Goal: Information Seeking & Learning: Learn about a topic

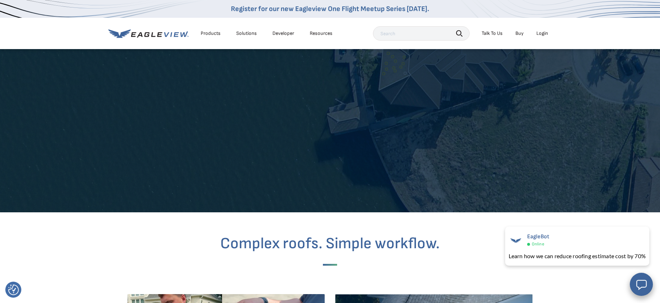
scroll to position [1207, 0]
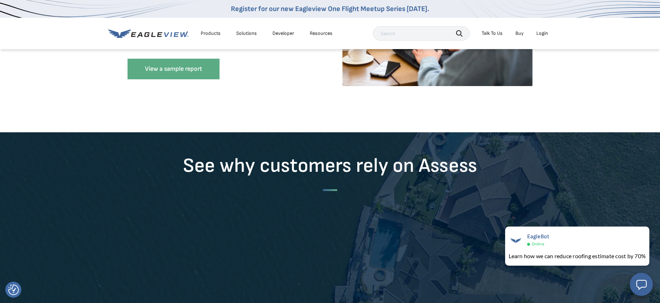
click at [211, 34] on div "Products" at bounding box center [211, 33] width 20 height 6
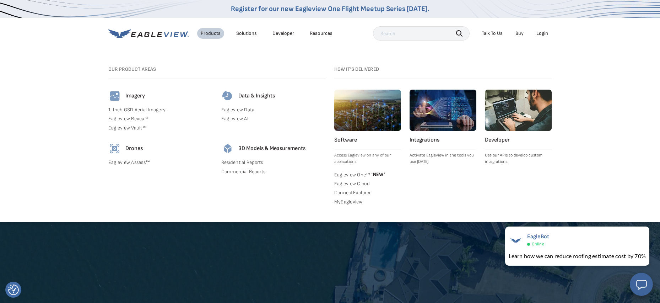
click at [360, 174] on link "Eagleview One™ * NEW *" at bounding box center [367, 174] width 67 height 7
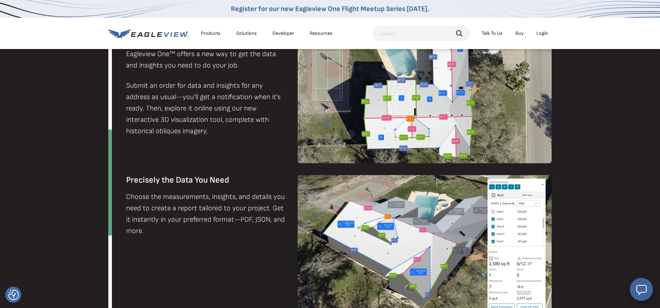
scroll to position [162, 0]
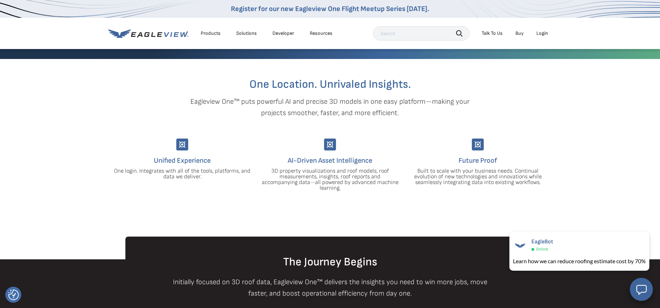
click at [219, 34] on div "Products" at bounding box center [211, 33] width 20 height 6
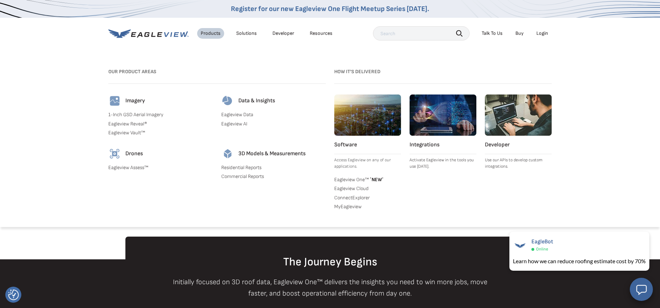
click at [130, 167] on link "Eagleview Assess™" at bounding box center [160, 168] width 104 height 6
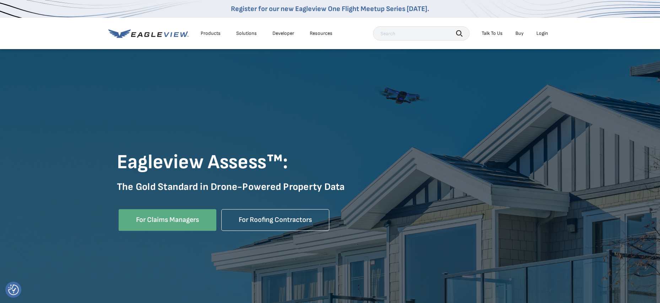
scroll to position [35, 0]
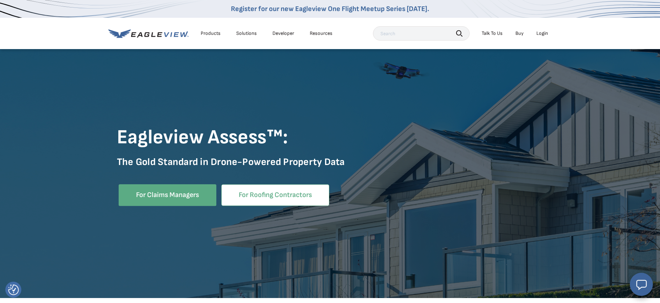
click at [260, 200] on link "For Roofing Contractors" at bounding box center [275, 195] width 108 height 22
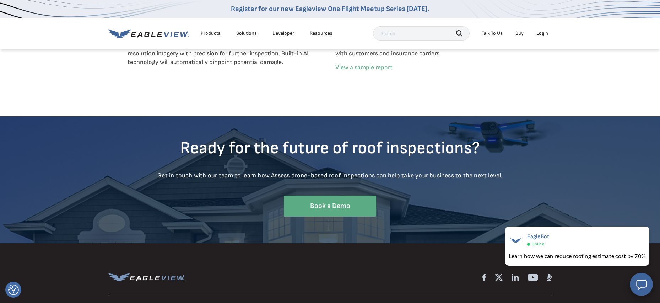
scroll to position [2253, 0]
